Goal: Task Accomplishment & Management: Manage account settings

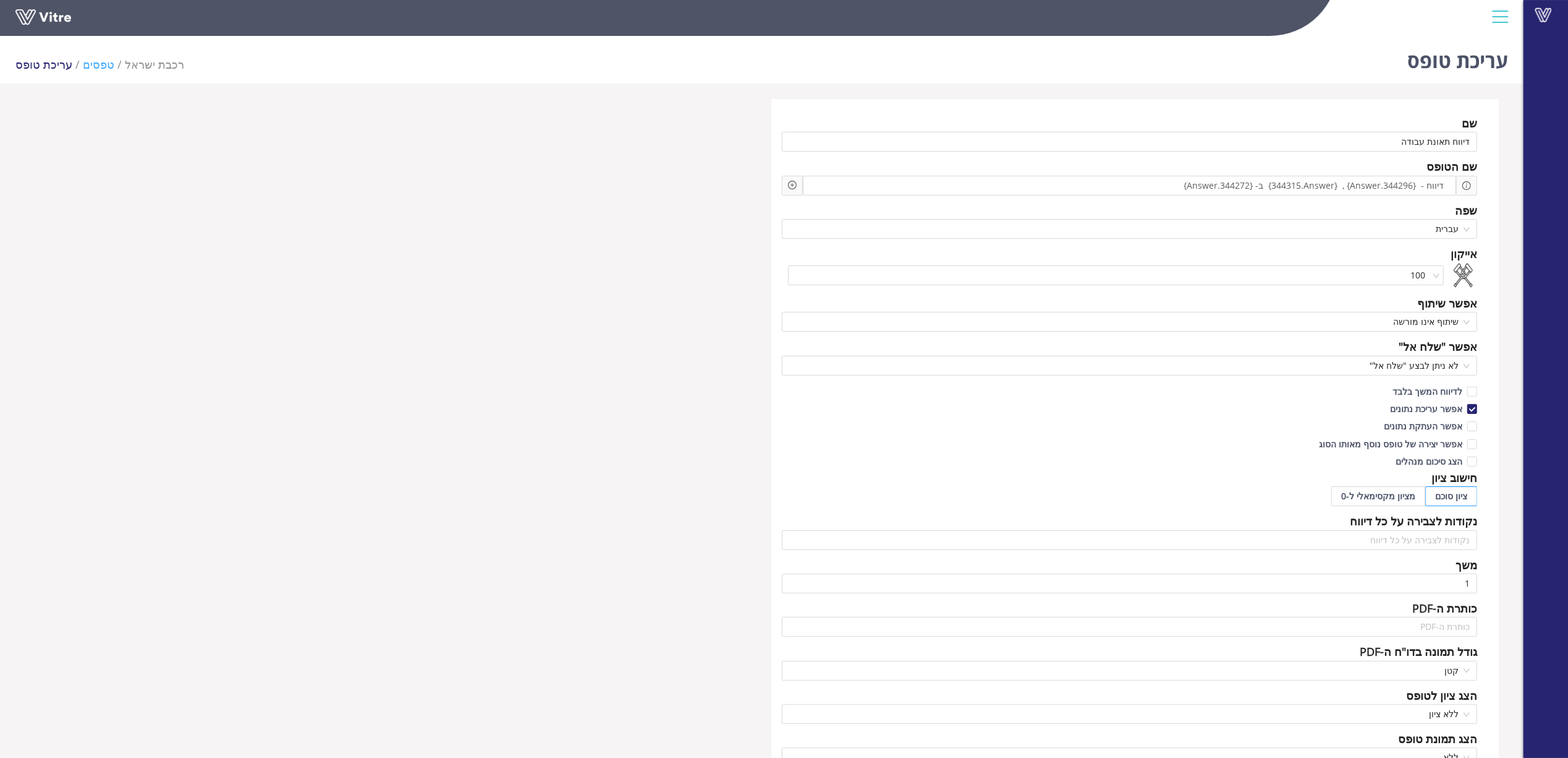
click at [91, 62] on link "טפסים" at bounding box center [98, 63] width 31 height 15
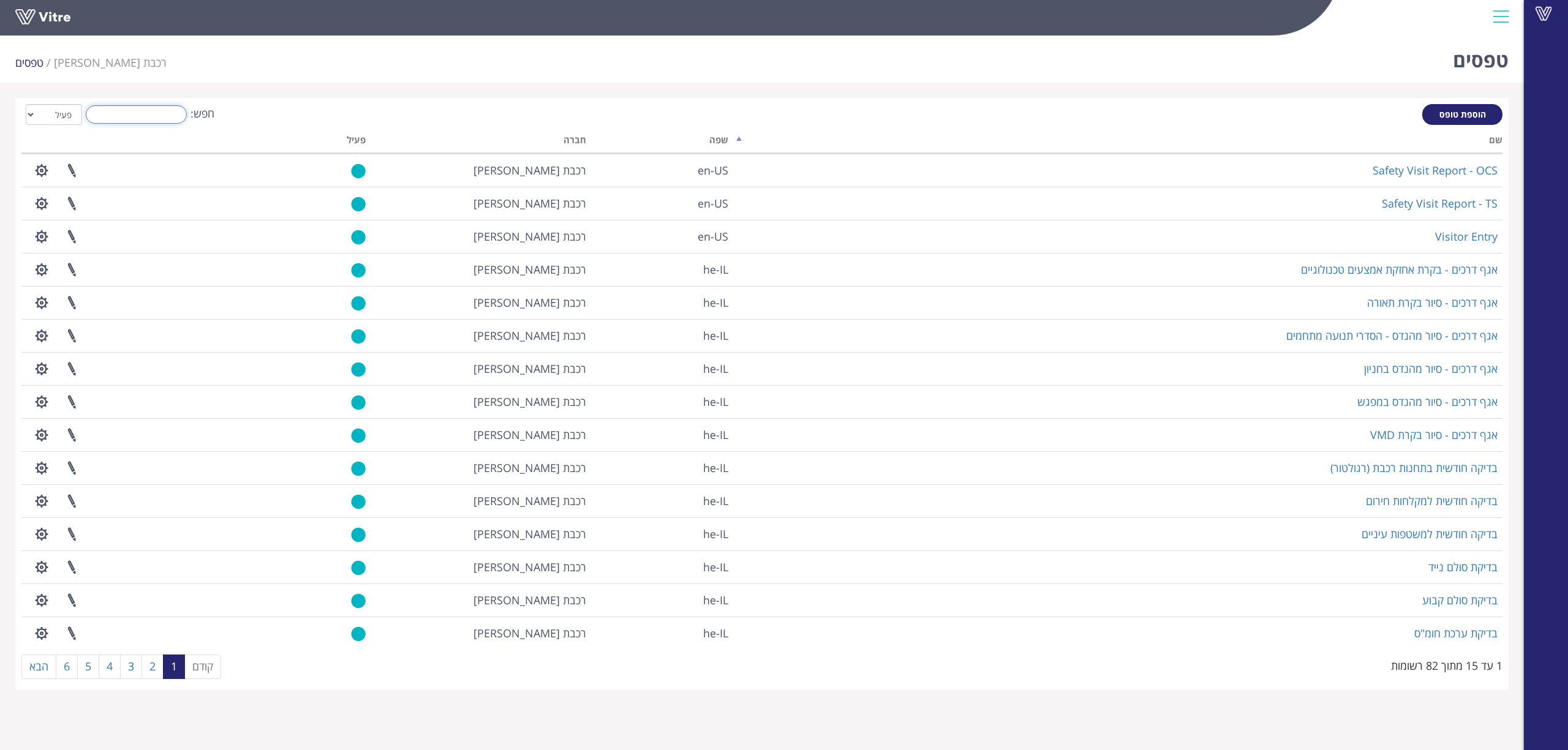
click at [168, 114] on input "חפש:" at bounding box center [136, 114] width 101 height 18
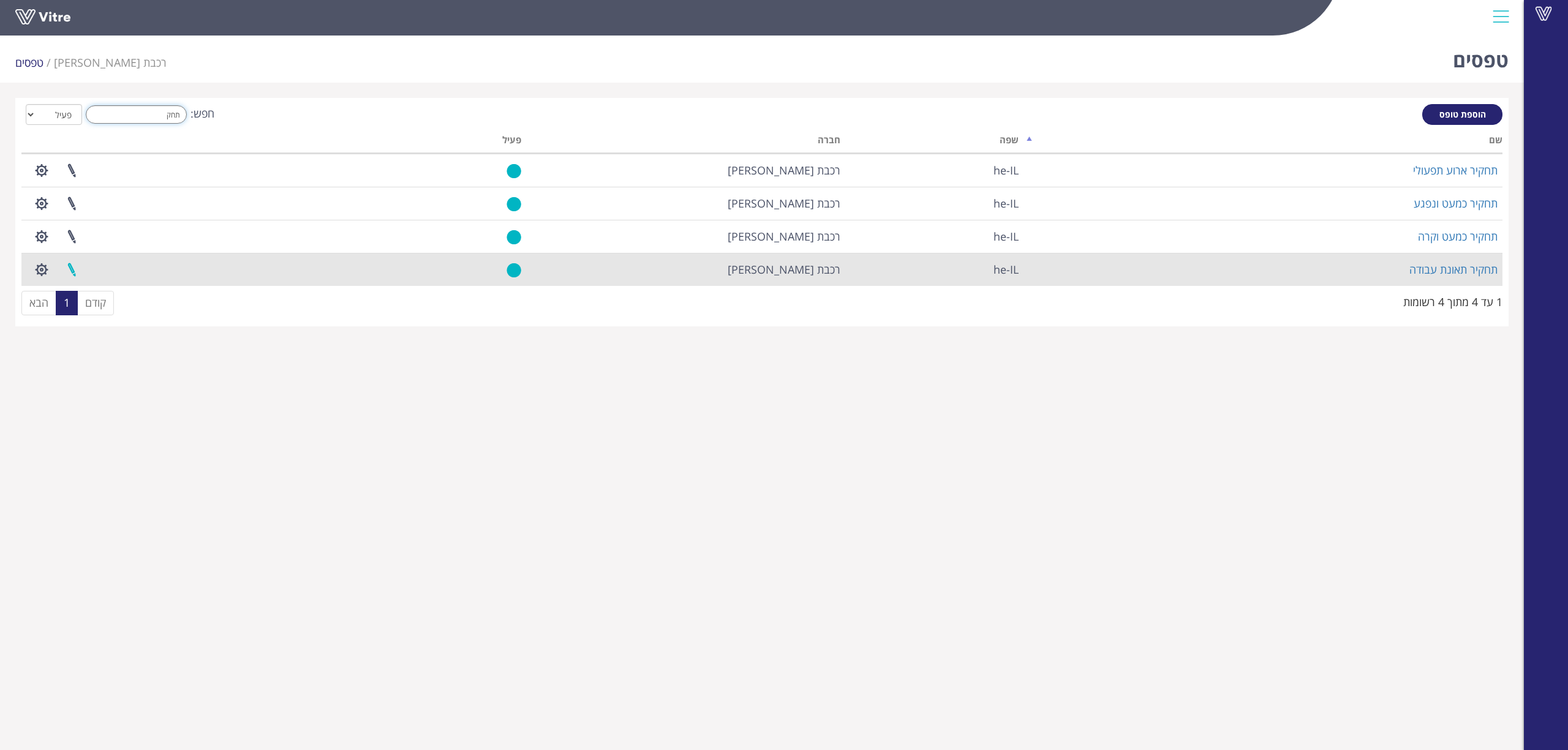
type input "תחק"
click at [74, 272] on link at bounding box center [71, 270] width 31 height 33
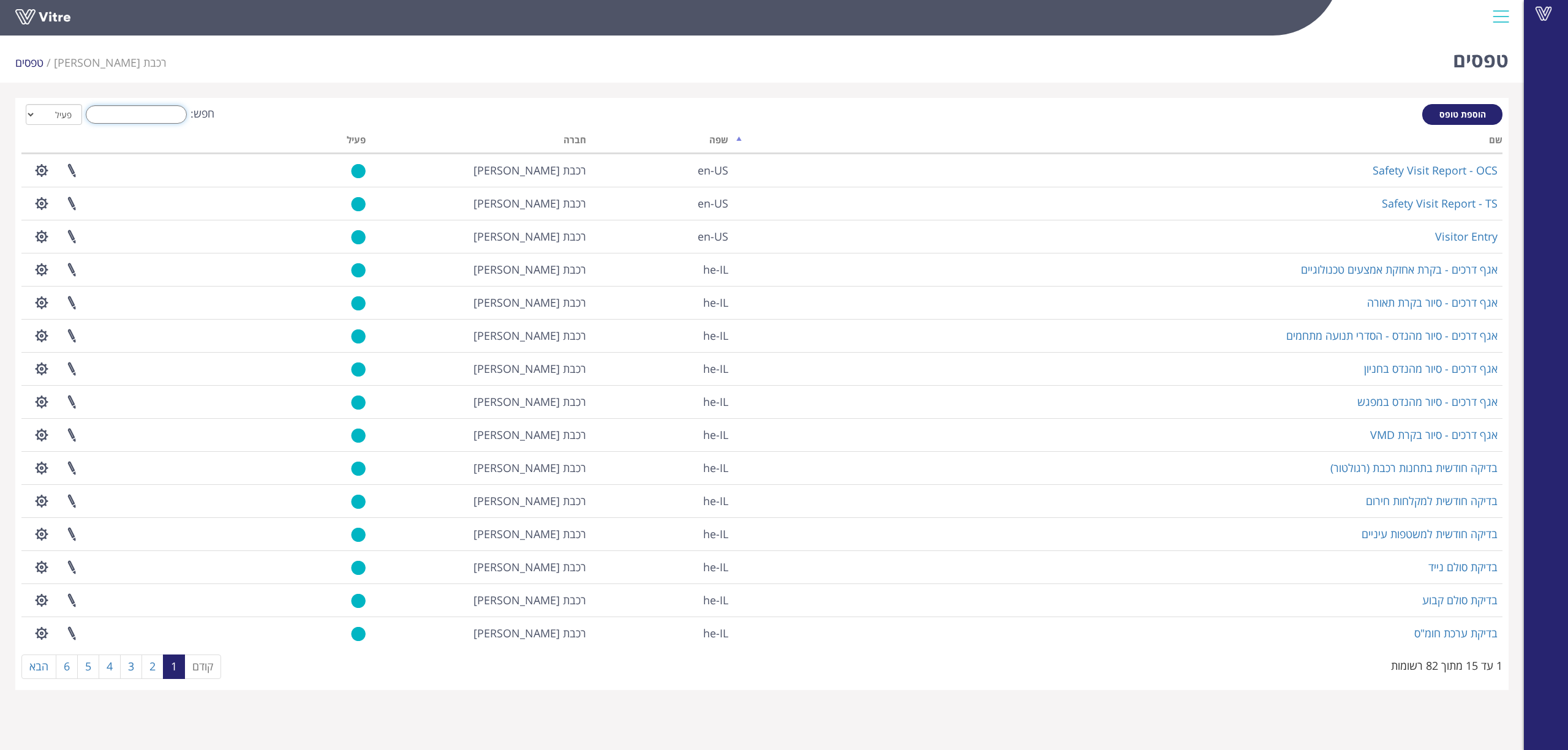
click at [130, 116] on input "חפש:" at bounding box center [136, 114] width 101 height 18
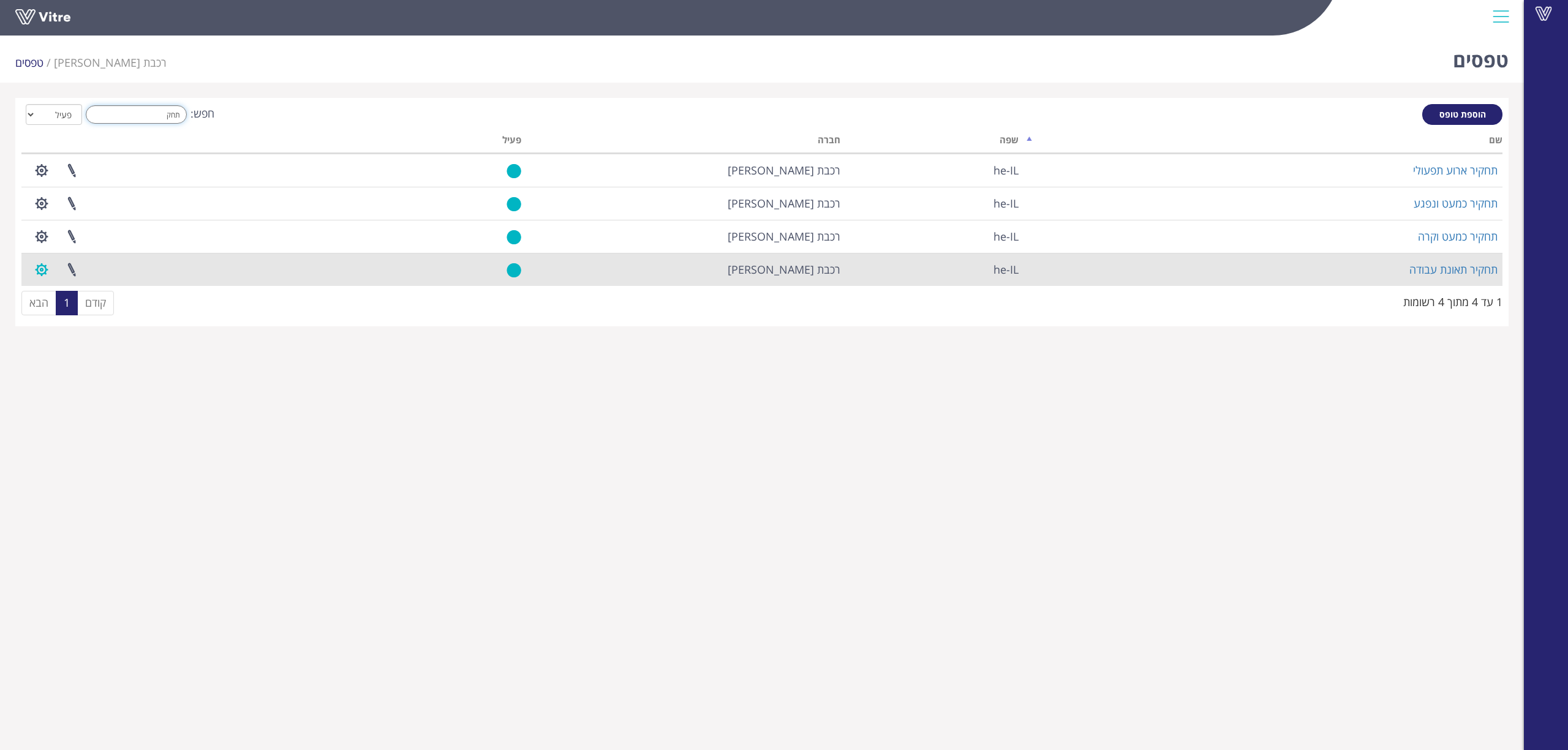
type input "תחק"
click at [44, 265] on button "button" at bounding box center [42, 270] width 31 height 33
click at [65, 317] on link "הגדרת משתמשים" at bounding box center [75, 315] width 96 height 16
